Goal: Navigation & Orientation: Find specific page/section

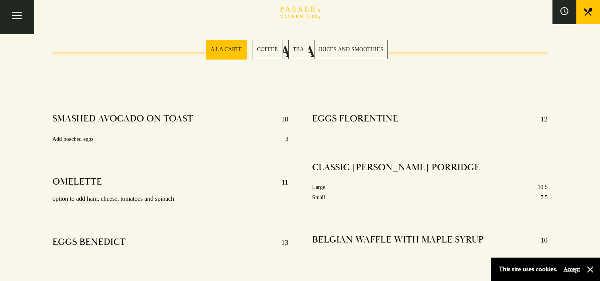
scroll to position [278, 0]
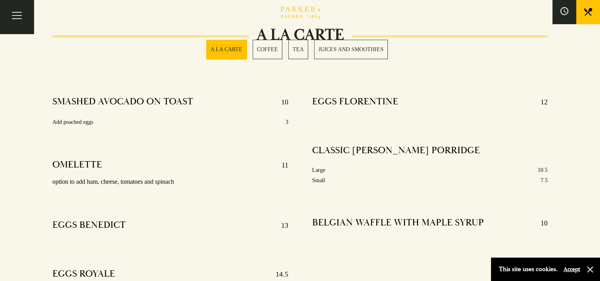
click at [266, 48] on link "COFFEE" at bounding box center [268, 49] width 30 height 19
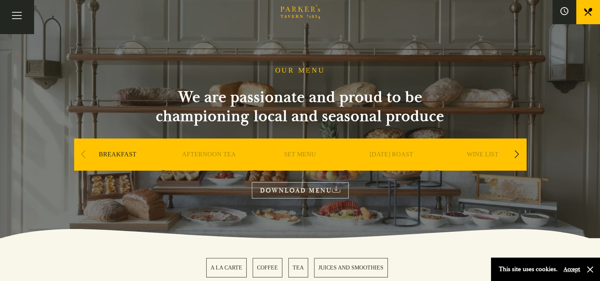
click at [519, 152] on div "Next slide" at bounding box center [517, 154] width 11 height 17
click at [290, 154] on link "A LA CARTE" at bounding box center [300, 166] width 37 height 32
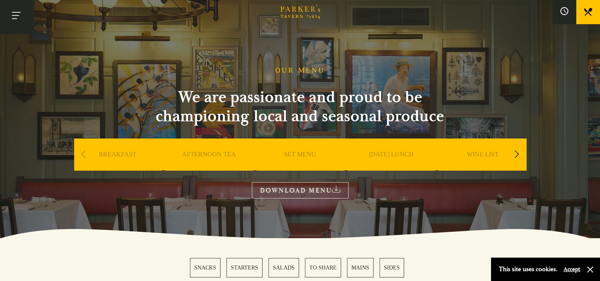
click at [17, 20] on button "Toggle navigation" at bounding box center [17, 17] width 34 height 34
